Goal: Task Accomplishment & Management: Use online tool/utility

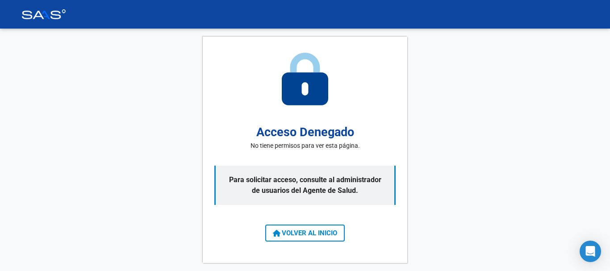
click at [314, 234] on span "VOLVER AL INICIO" at bounding box center [305, 233] width 64 height 8
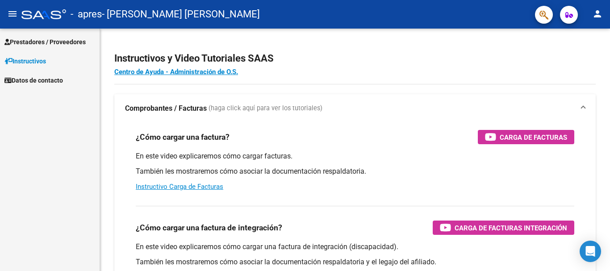
click at [51, 41] on span "Prestadores / Proveedores" at bounding box center [44, 42] width 81 height 10
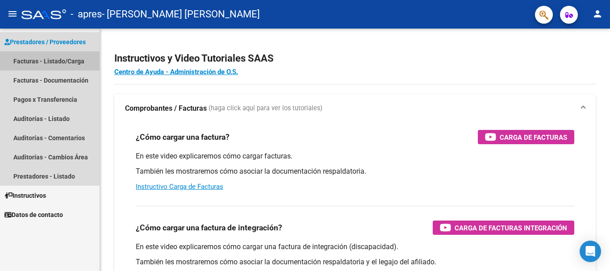
click at [58, 58] on link "Facturas - Listado/Carga" at bounding box center [50, 60] width 100 height 19
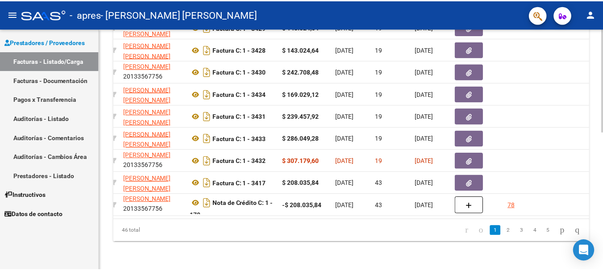
scroll to position [0, 204]
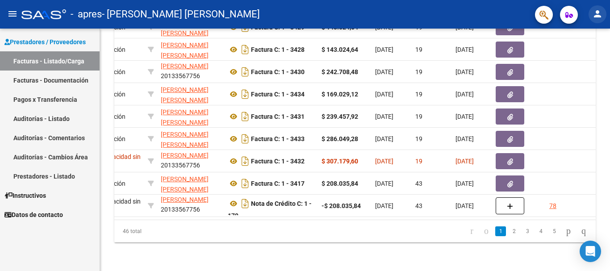
click at [599, 16] on mat-icon "person" at bounding box center [597, 13] width 11 height 11
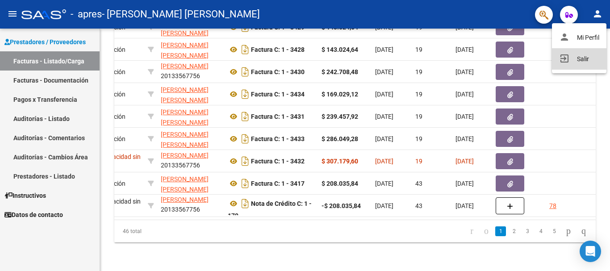
click at [581, 59] on button "exit_to_app Salir" at bounding box center [579, 58] width 54 height 21
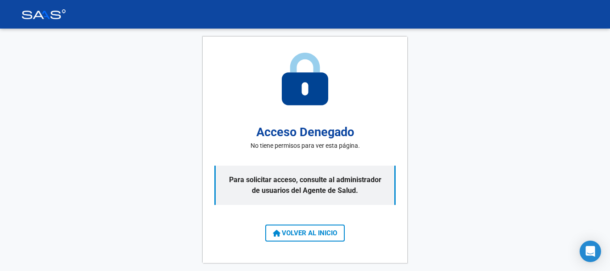
click at [310, 233] on span "VOLVER AL INICIO" at bounding box center [305, 233] width 64 height 8
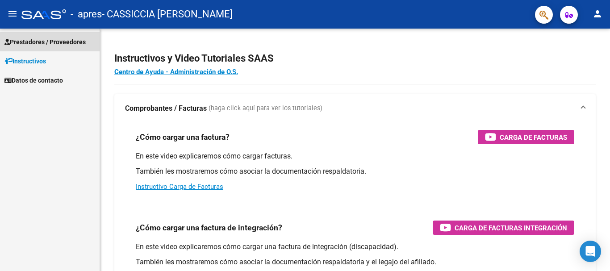
click at [63, 43] on span "Prestadores / Proveedores" at bounding box center [44, 42] width 81 height 10
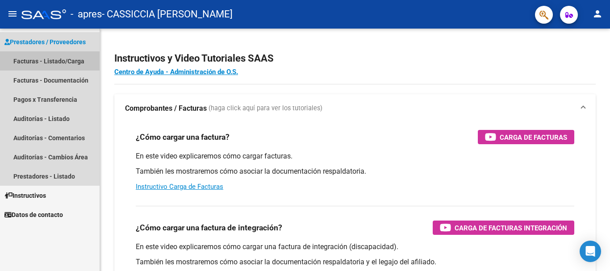
click at [63, 58] on link "Facturas - Listado/Carga" at bounding box center [50, 60] width 100 height 19
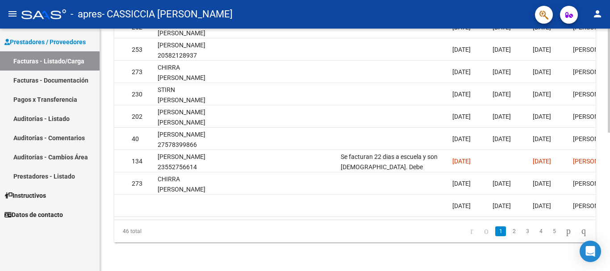
scroll to position [0, 1197]
